Goal: Transaction & Acquisition: Purchase product/service

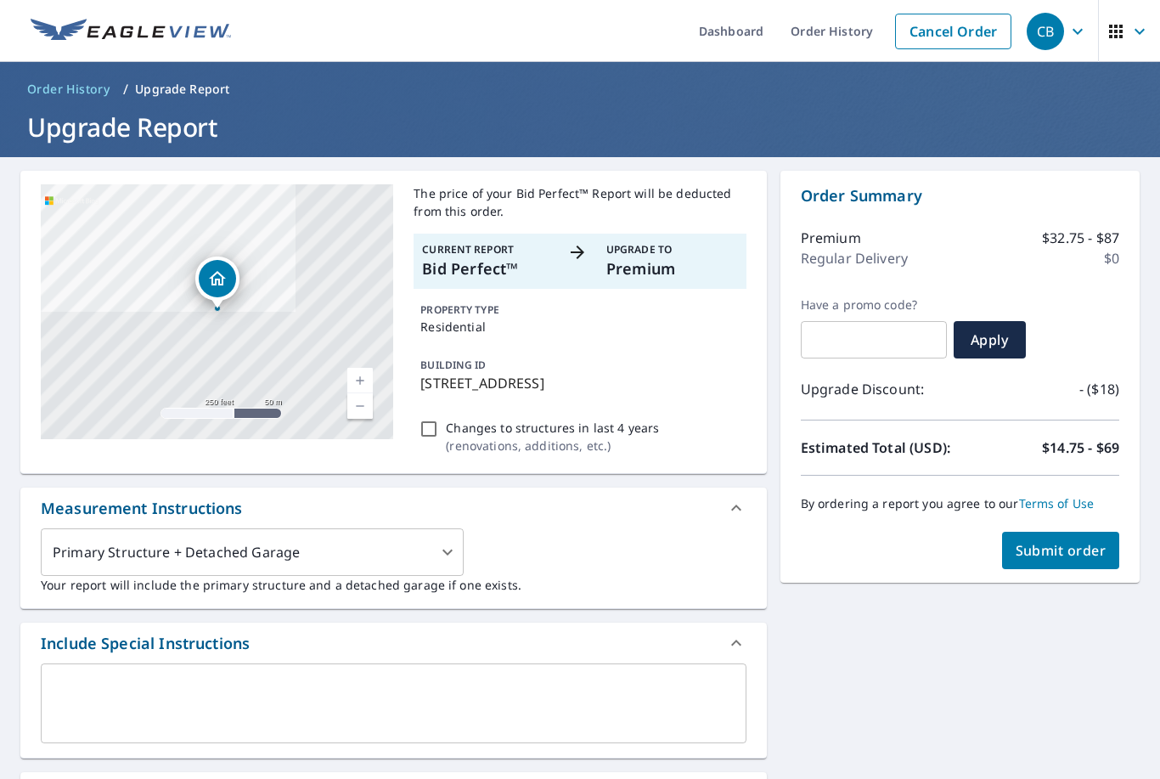
click at [70, 87] on span "Order History" at bounding box center [68, 89] width 82 height 17
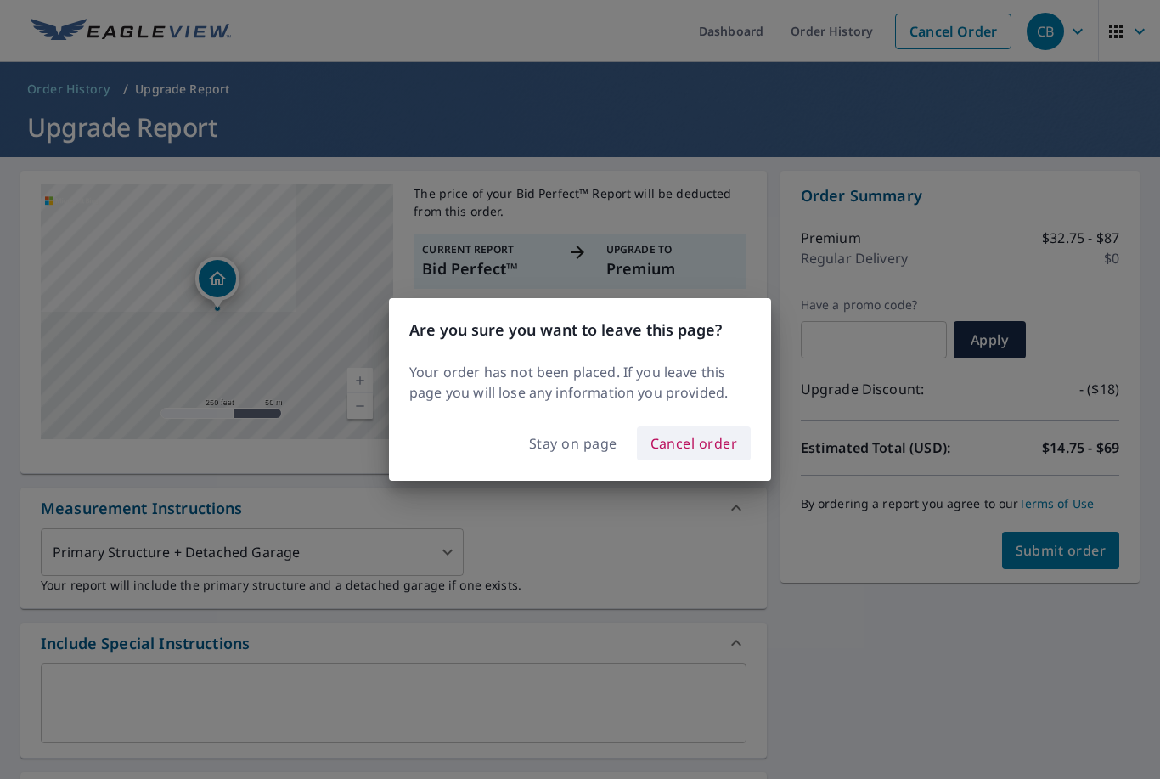
click at [717, 453] on span "Cancel order" at bounding box center [694, 443] width 87 height 24
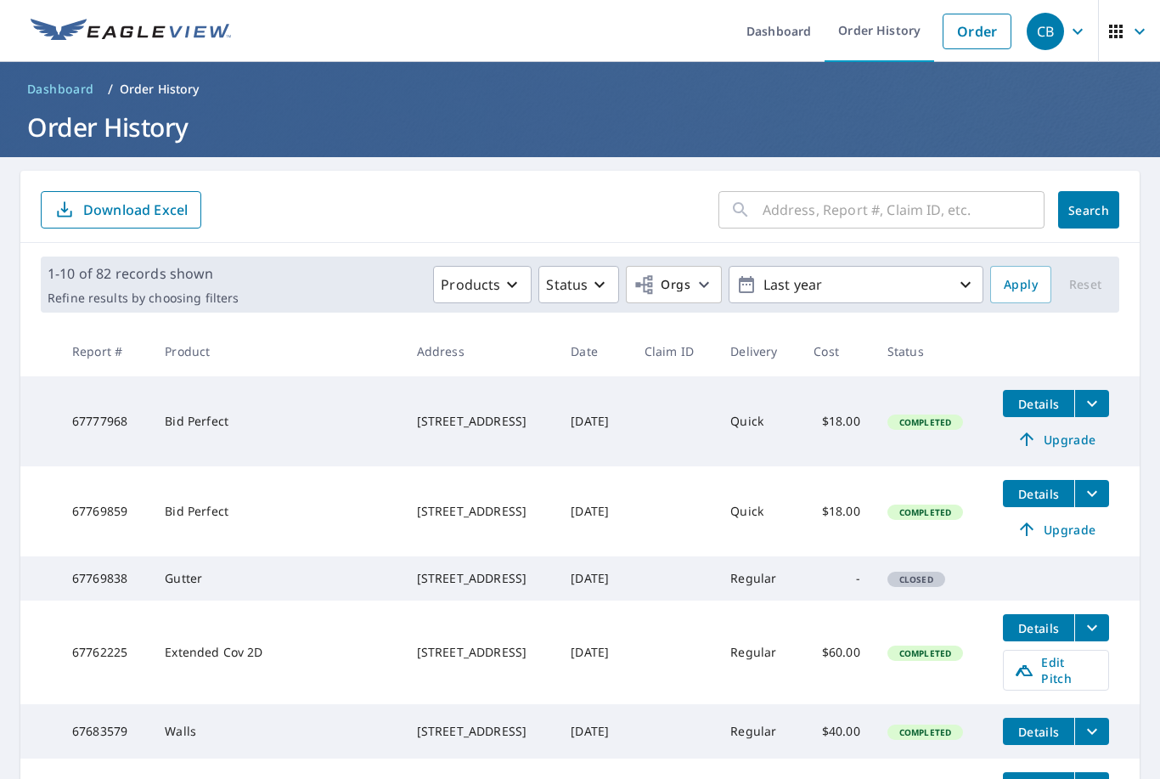
click at [1026, 499] on span "Details" at bounding box center [1038, 494] width 51 height 16
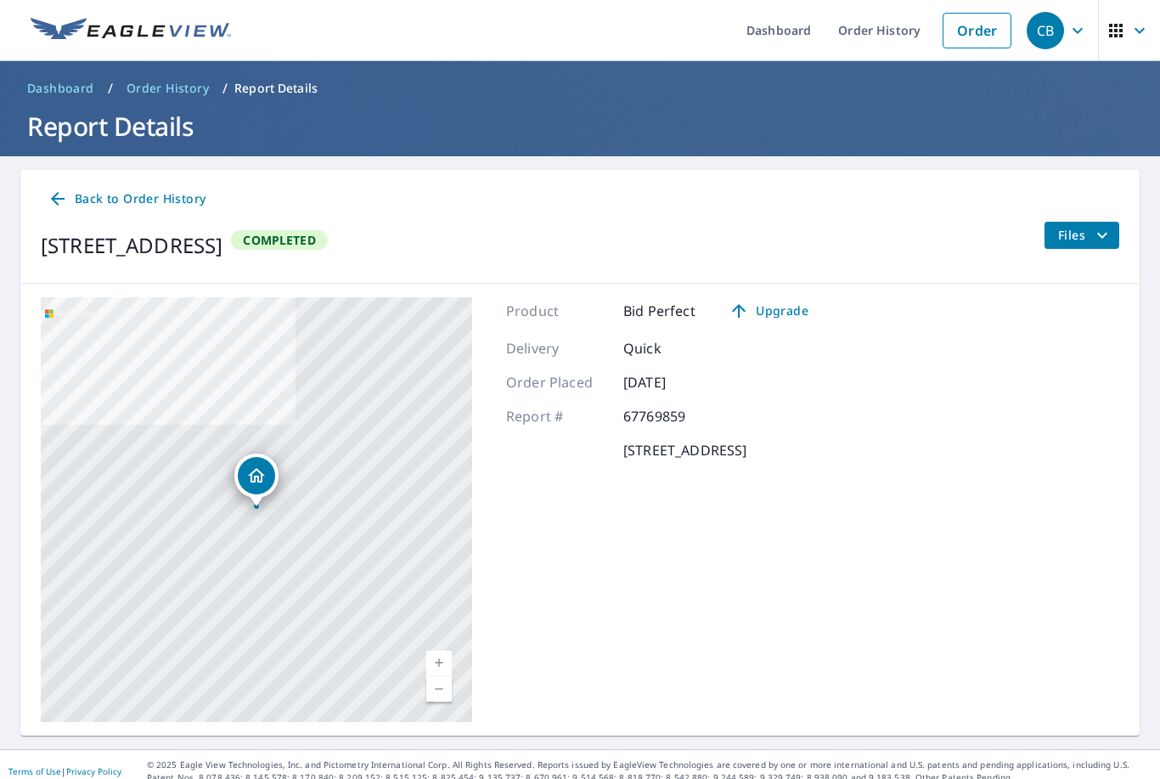
scroll to position [54, 0]
click at [70, 189] on span "Back to Order History" at bounding box center [127, 199] width 158 height 21
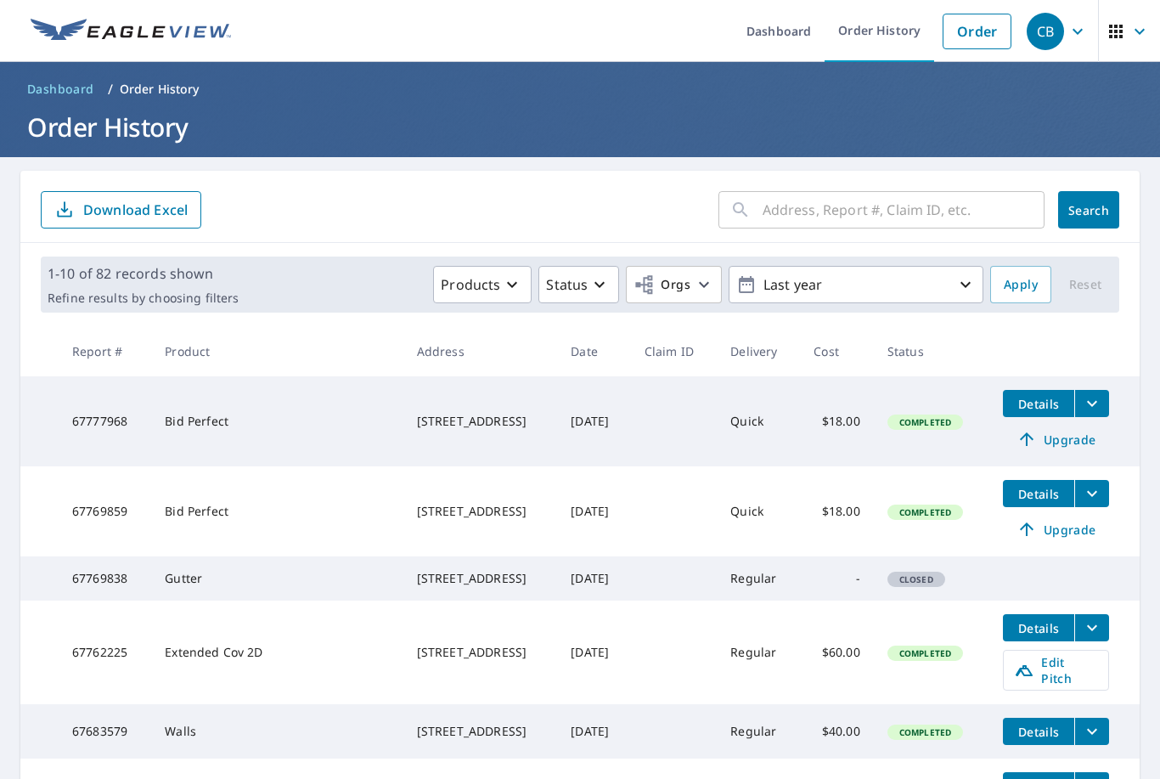
click at [440, 503] on div "[STREET_ADDRESS]" at bounding box center [480, 511] width 127 height 17
click at [443, 503] on div "[STREET_ADDRESS]" at bounding box center [480, 511] width 127 height 17
click at [187, 466] on td "Bid Perfect" at bounding box center [276, 511] width 251 height 90
click at [717, 466] on td at bounding box center [674, 511] width 86 height 90
click at [1042, 486] on span "Details" at bounding box center [1038, 494] width 51 height 16
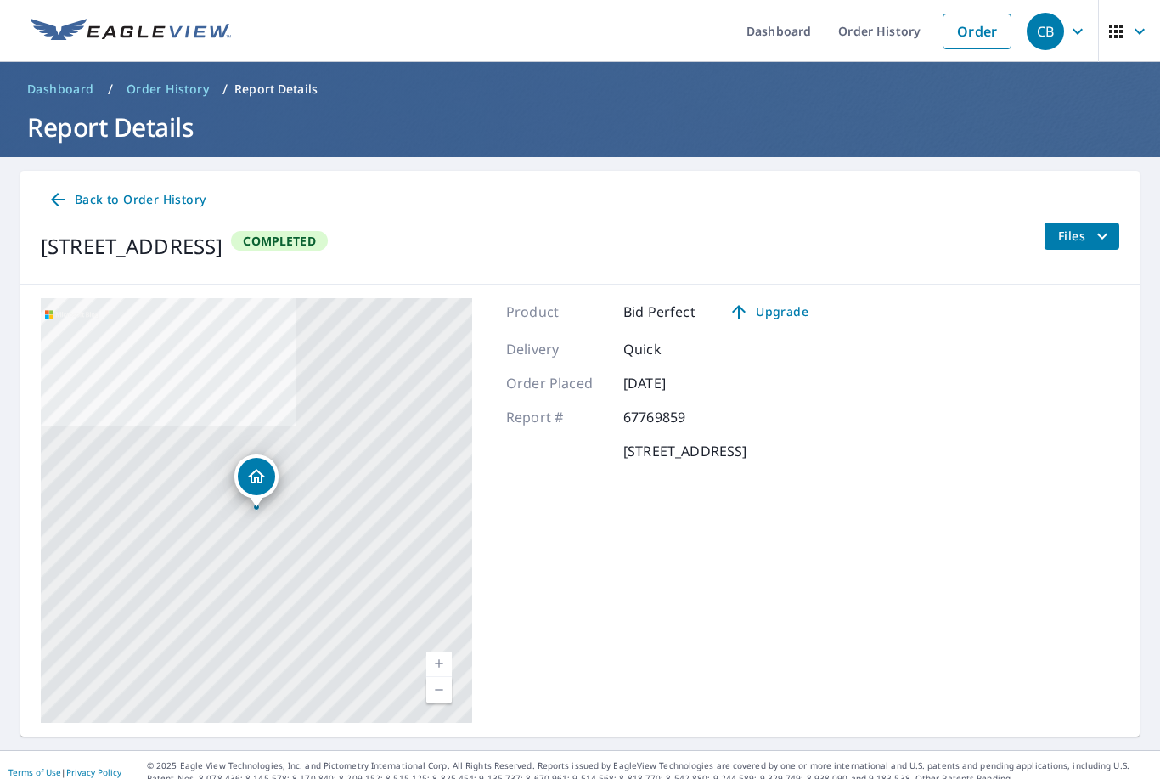
click at [1098, 226] on icon "filesDropdownBtn-67769859" at bounding box center [1102, 236] width 20 height 20
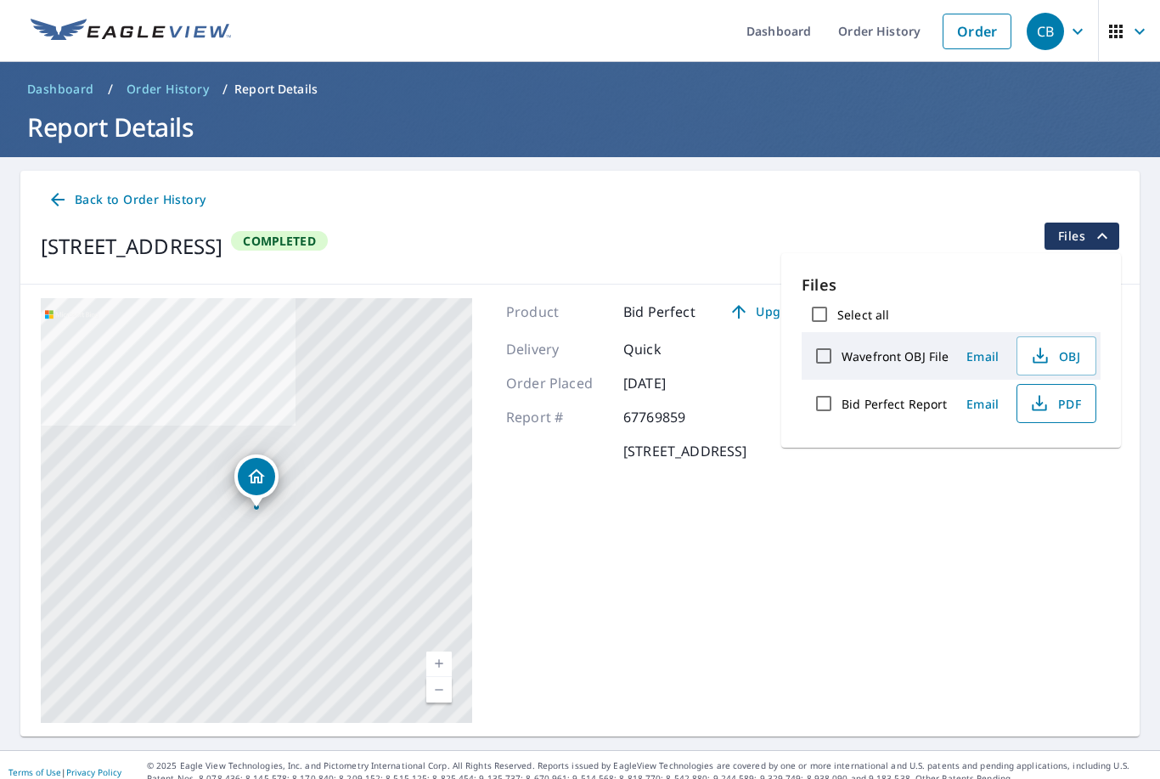
click at [1032, 393] on icon "button" at bounding box center [1039, 403] width 20 height 20
click at [899, 396] on label "Bid Perfect Report" at bounding box center [894, 404] width 105 height 16
click at [842, 386] on input "Bid Perfect Report" at bounding box center [824, 404] width 36 height 36
checkbox input "true"
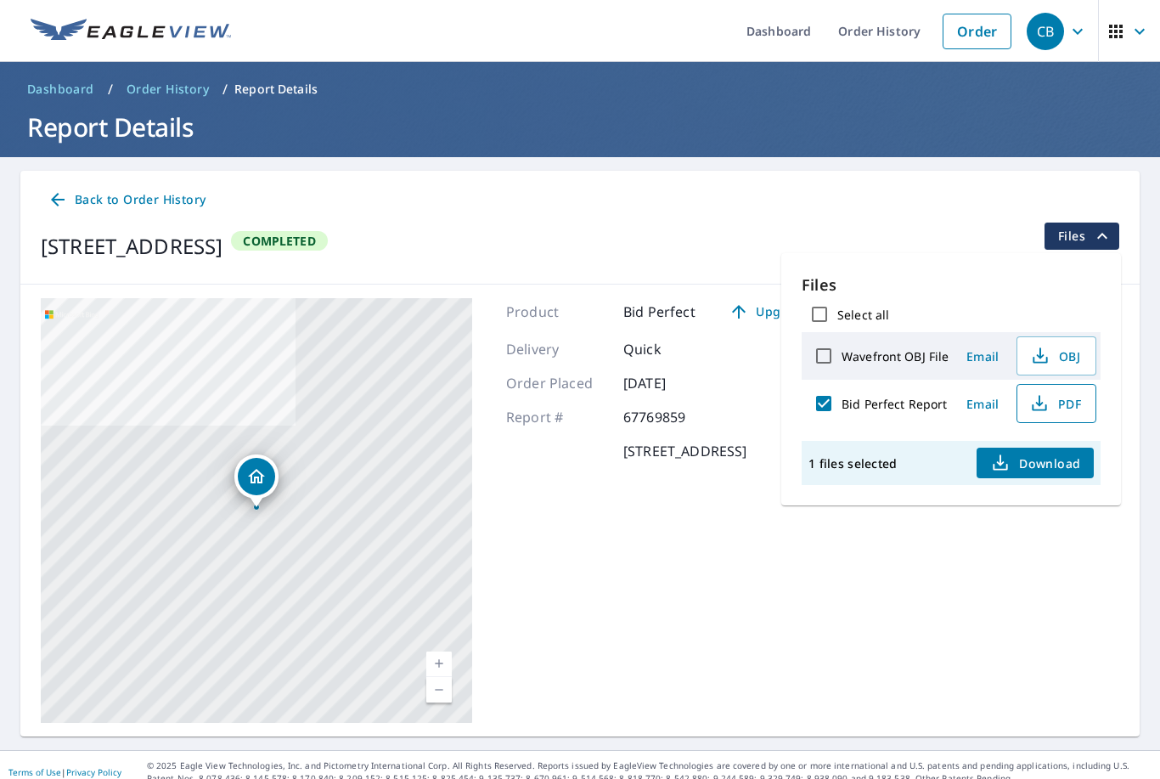
click at [1054, 453] on span "Download" at bounding box center [1035, 463] width 90 height 20
click at [988, 35] on link "Order" at bounding box center [977, 32] width 69 height 36
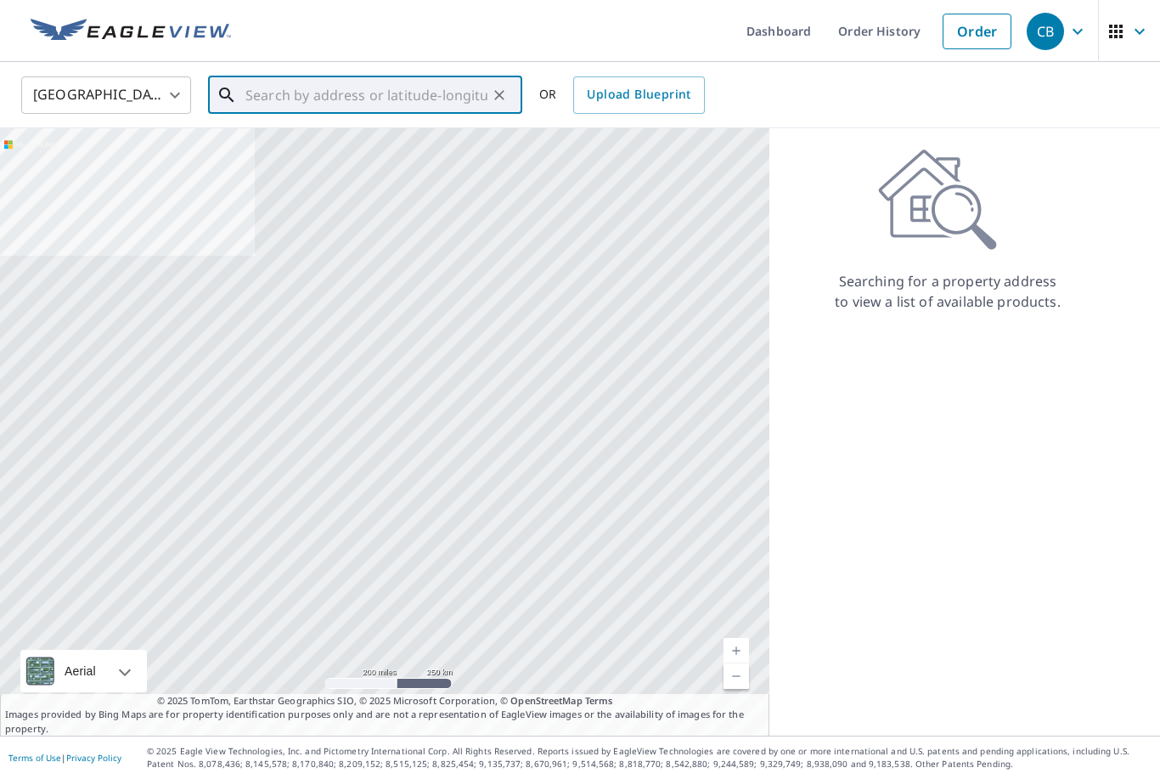
click at [316, 91] on input "text" at bounding box center [366, 95] width 242 height 48
paste input "[STREET_ADDRESS]"
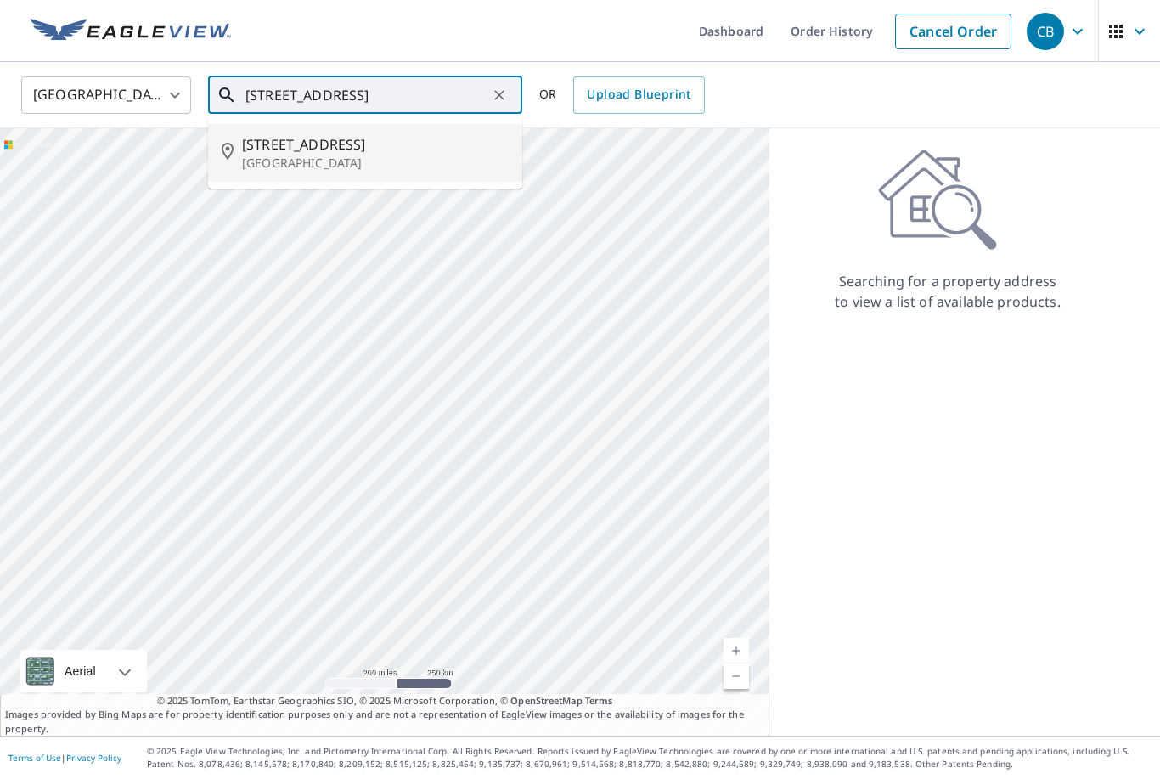
click at [363, 136] on span "[STREET_ADDRESS]" at bounding box center [375, 144] width 267 height 20
type input "[STREET_ADDRESS]"
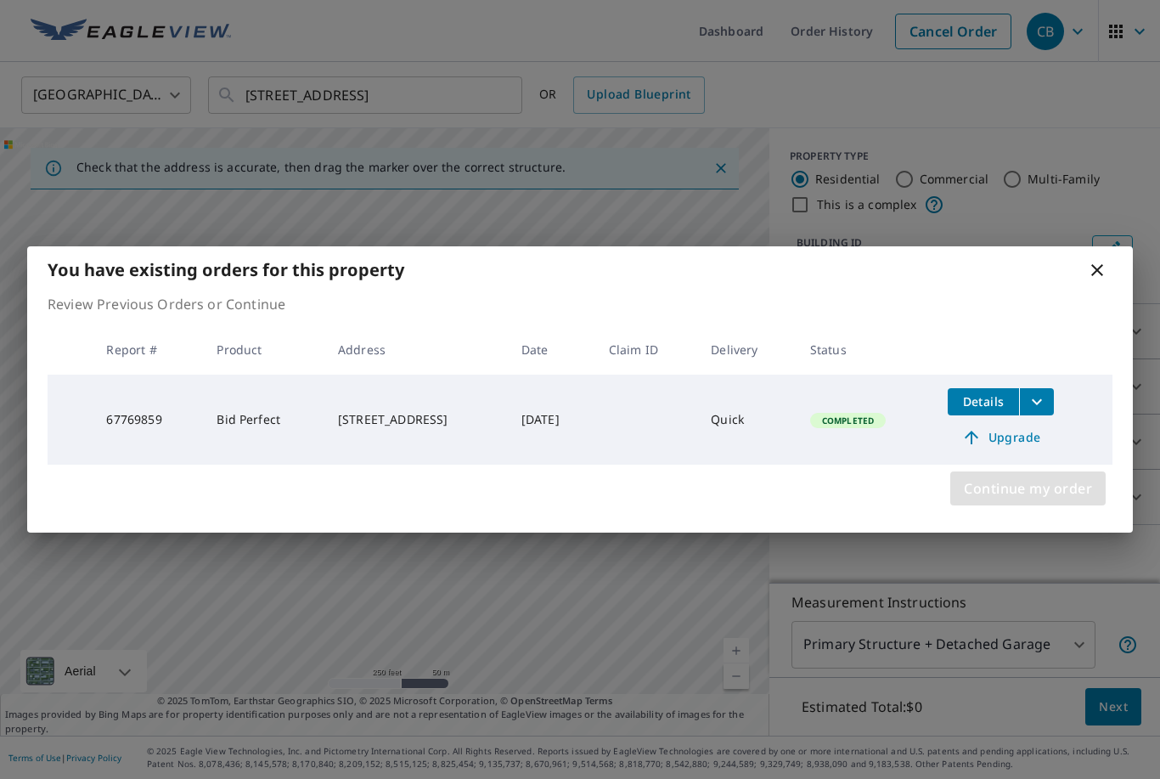
click at [1068, 490] on span "Continue my order" at bounding box center [1028, 488] width 128 height 24
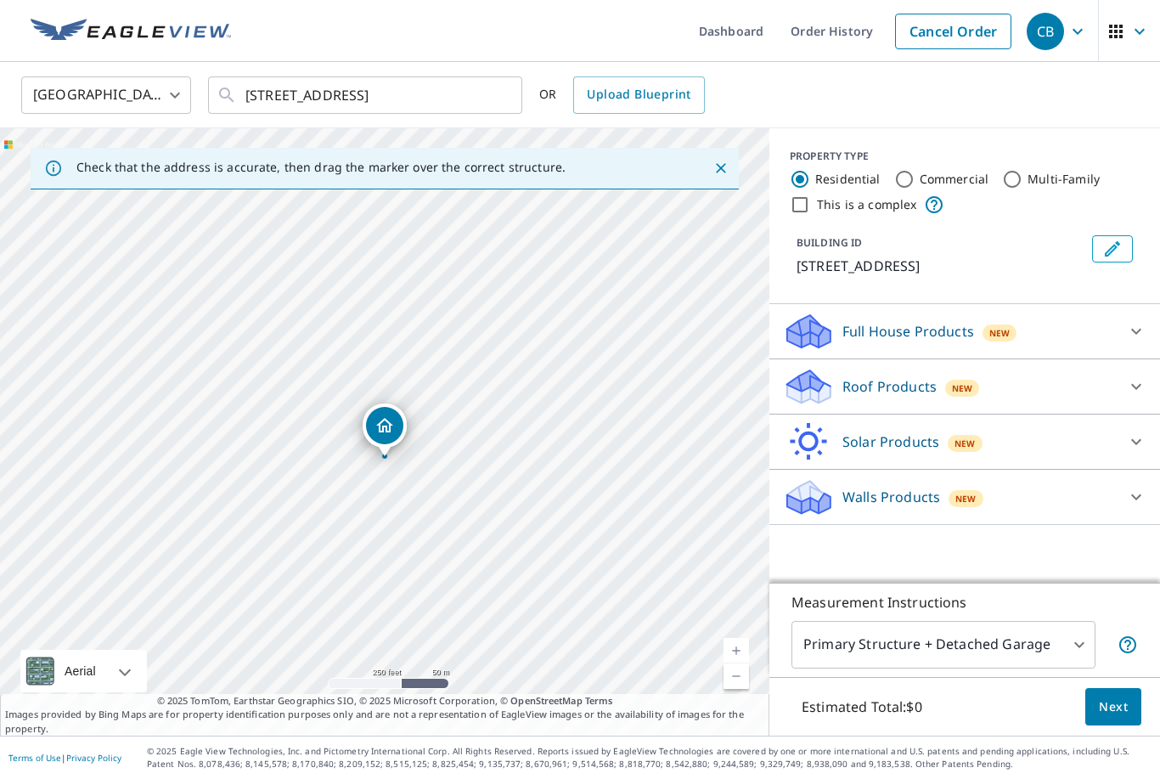
click at [1138, 381] on icon at bounding box center [1136, 386] width 20 height 20
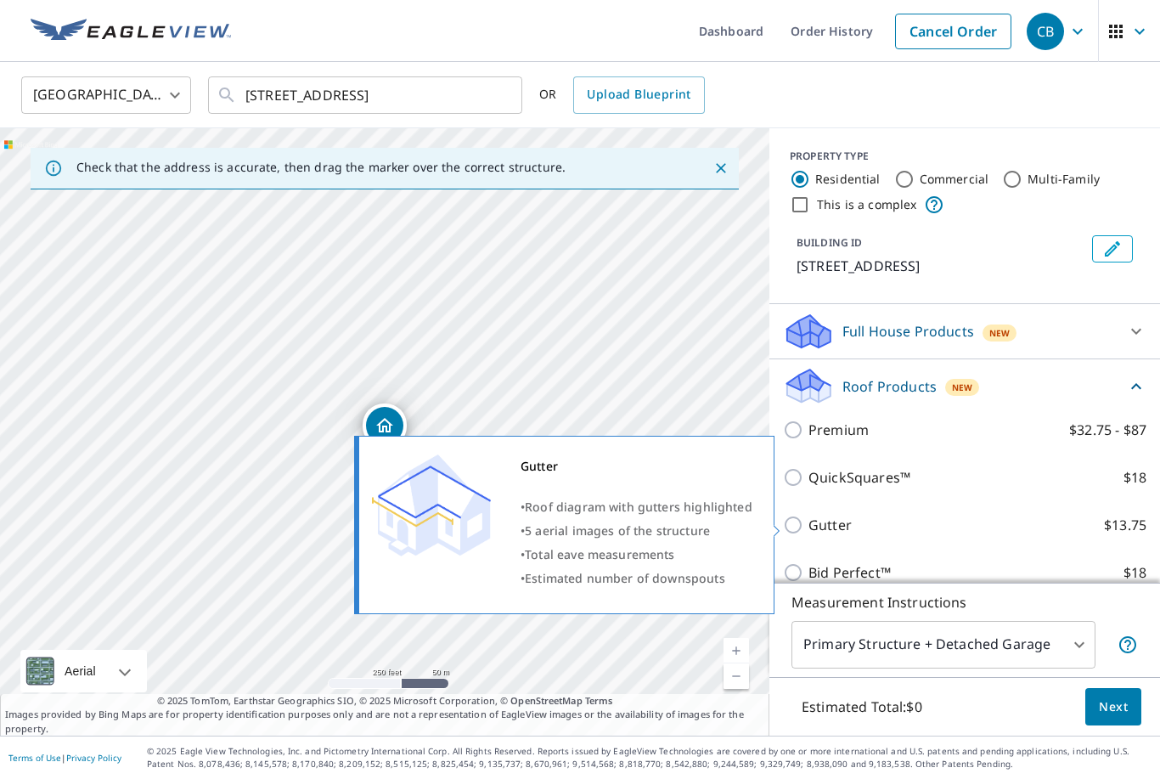
click at [816, 532] on p "Gutter" at bounding box center [830, 525] width 43 height 20
click at [809, 532] on input "Gutter $13.75" at bounding box center [795, 525] width 25 height 20
checkbox input "true"
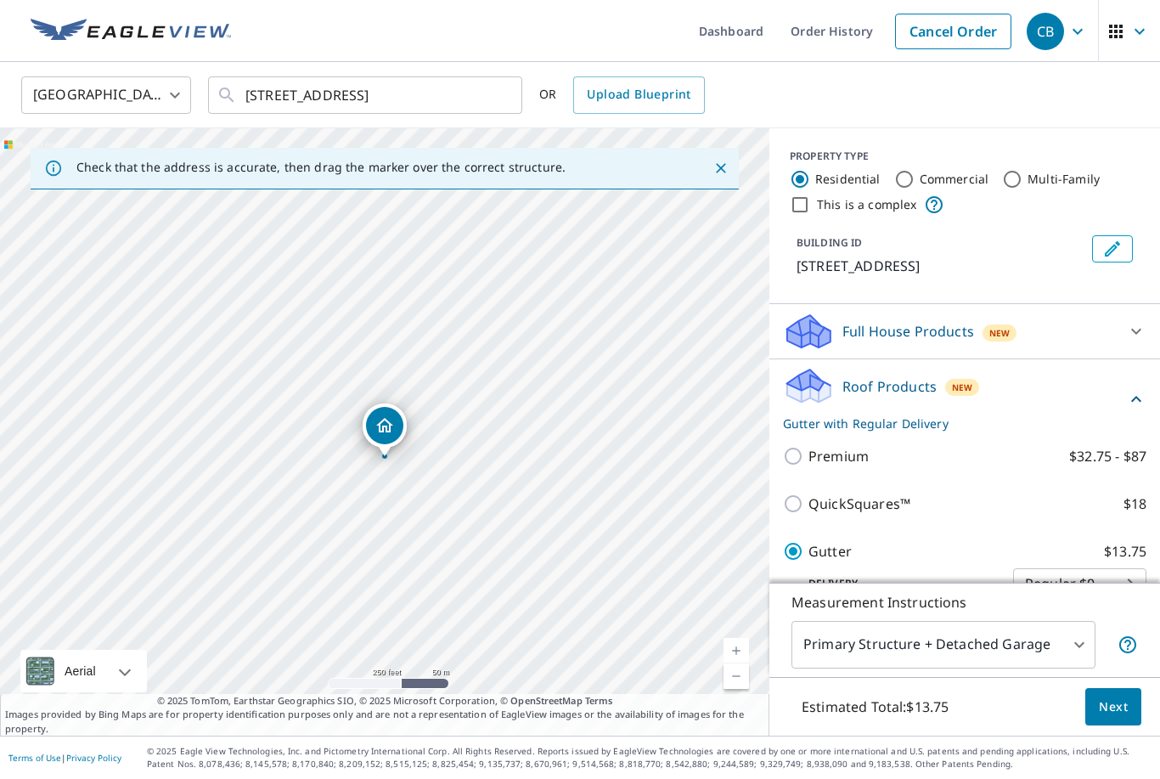
click at [1111, 718] on span "Next" at bounding box center [1113, 706] width 29 height 21
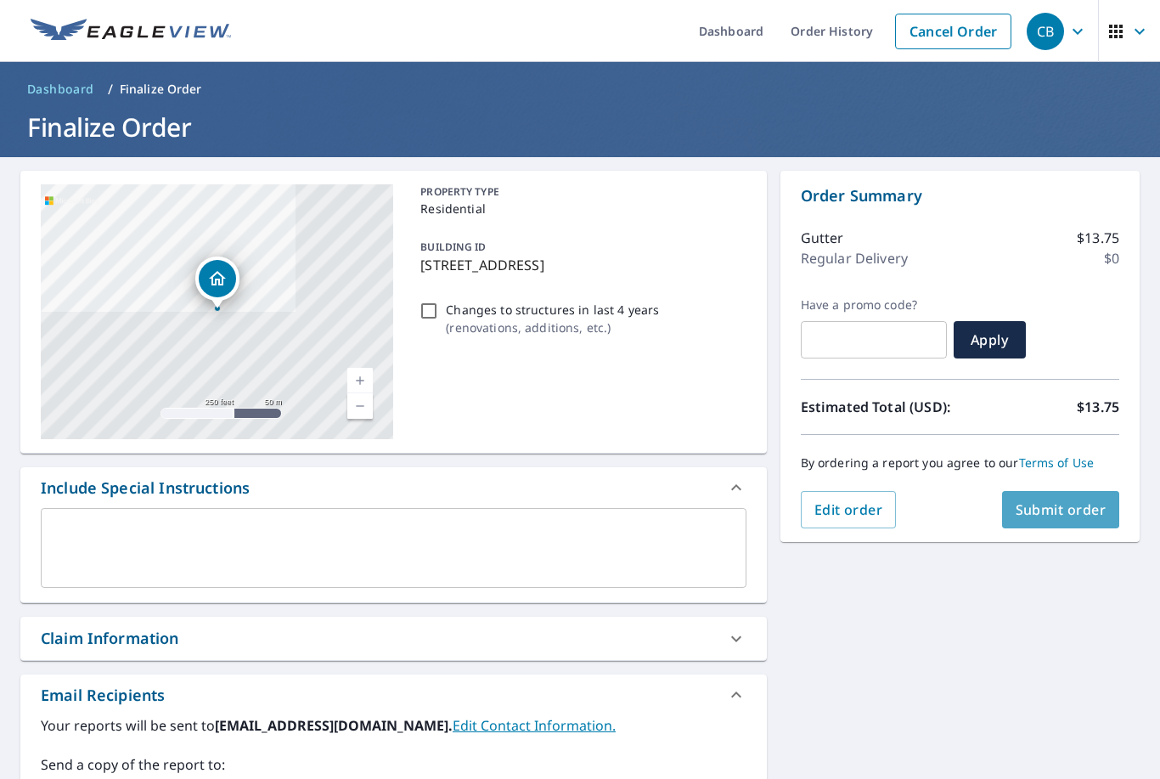
click at [1079, 508] on span "Submit order" at bounding box center [1061, 509] width 91 height 19
